Goal: Submit feedback/report problem: Submit feedback/report problem

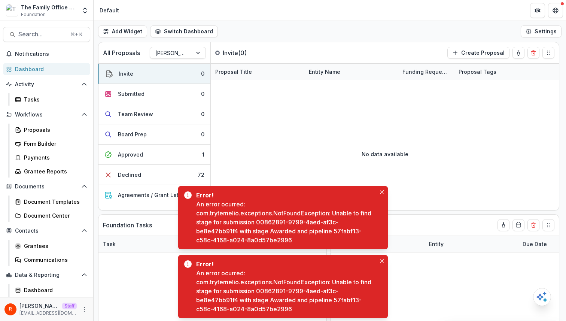
click at [334, 232] on div "An error ocurred: com.trytemelio.exceptions.NotFoundException: Unable to find s…" at bounding box center [286, 222] width 180 height 45
drag, startPoint x: 334, startPoint y: 232, endPoint x: 318, endPoint y: 247, distance: 22.2
click at [318, 247] on div "Error! An error ocurred: com.trytemelio.exceptions.NotFoundException: Unable to…" at bounding box center [283, 217] width 210 height 63
copy div "57fabf13-c58c-4168-a024-8a0d57be2996"
